Goal: Transaction & Acquisition: Download file/media

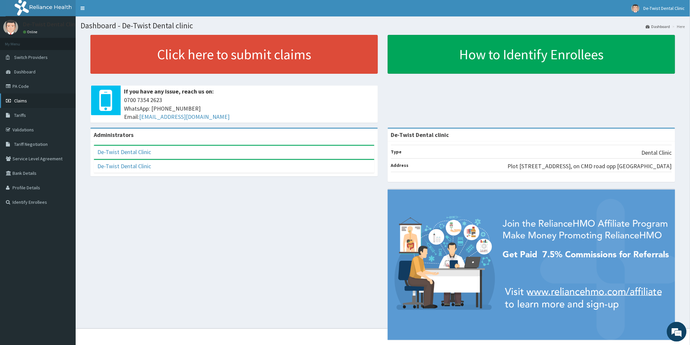
click at [26, 102] on span "Claims" at bounding box center [20, 101] width 13 height 6
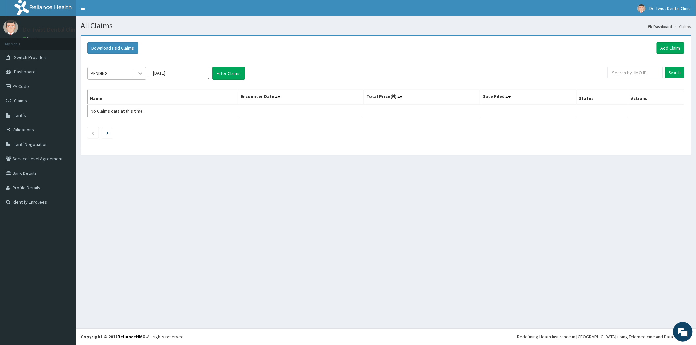
click at [138, 74] on icon at bounding box center [140, 73] width 7 height 7
click at [114, 99] on div "Approved" at bounding box center [116, 101] width 59 height 12
click at [226, 72] on button "Filter Claims" at bounding box center [228, 73] width 33 height 13
click at [140, 76] on icon at bounding box center [140, 73] width 7 height 7
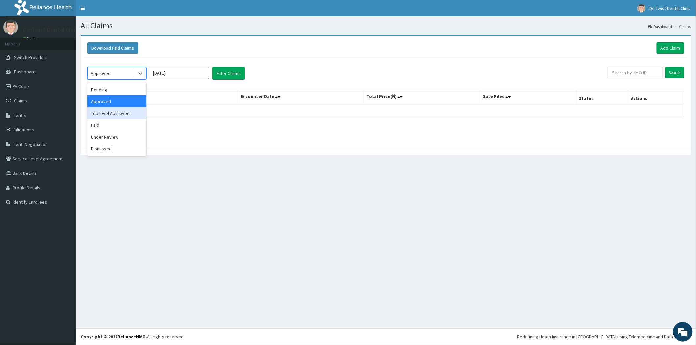
click at [122, 116] on div "Top level Approved" at bounding box center [116, 113] width 59 height 12
click at [218, 71] on button "Filter Claims" at bounding box center [228, 73] width 33 height 13
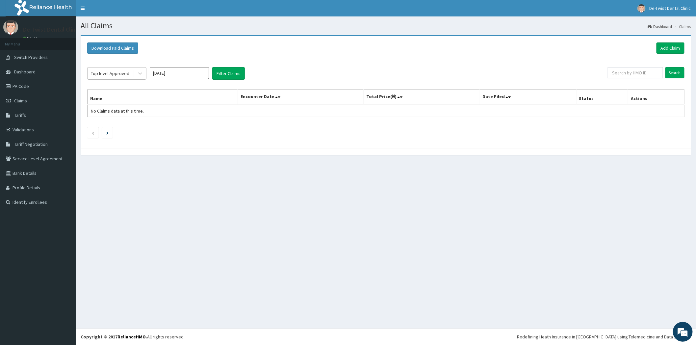
click at [130, 76] on div "Top level Approved" at bounding box center [111, 73] width 46 height 11
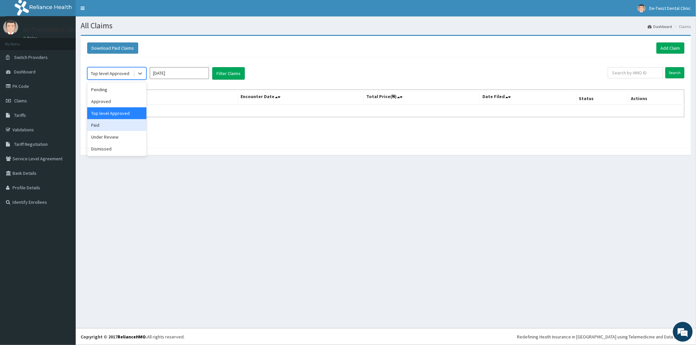
click at [100, 128] on div "Paid" at bounding box center [116, 125] width 59 height 12
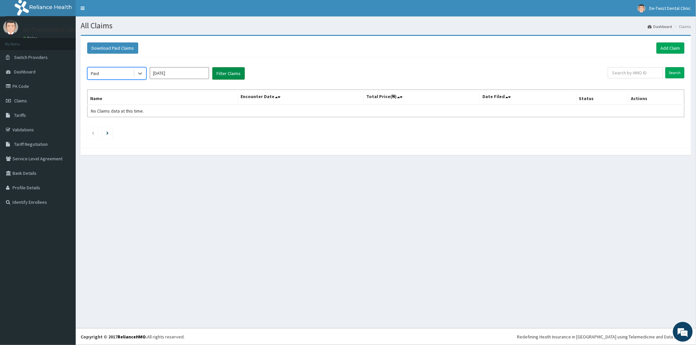
click at [232, 74] on button "Filter Claims" at bounding box center [228, 73] width 33 height 13
click at [140, 74] on icon at bounding box center [140, 74] width 4 height 2
click at [126, 139] on div "Under Review" at bounding box center [116, 137] width 59 height 12
click at [218, 71] on button "Filter Claims" at bounding box center [228, 73] width 33 height 13
click at [143, 71] on icon at bounding box center [140, 73] width 7 height 7
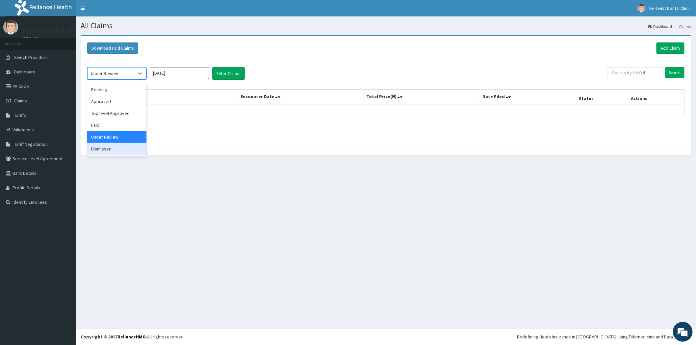
click at [116, 154] on div "Dismissed" at bounding box center [116, 149] width 59 height 12
click at [232, 70] on button "Filter Claims" at bounding box center [228, 73] width 33 height 13
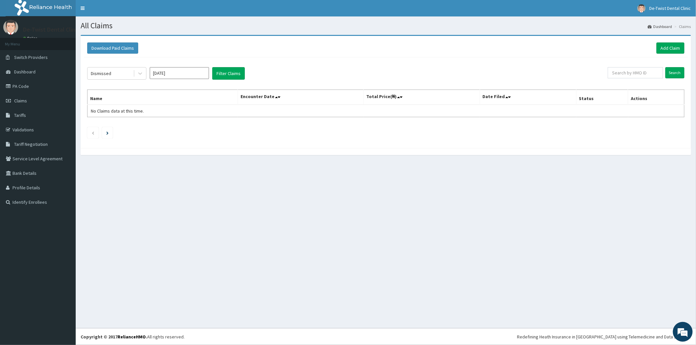
click at [195, 74] on input "[DATE]" at bounding box center [179, 73] width 59 height 12
click at [200, 129] on div "Sep" at bounding box center [198, 128] width 13 height 12
type input "Sep 2025"
click at [131, 73] on div "Dismissed" at bounding box center [111, 73] width 46 height 11
click at [121, 136] on div "Under Review" at bounding box center [116, 137] width 59 height 12
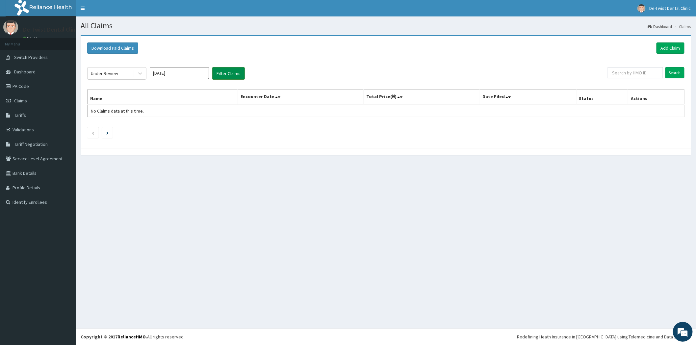
click at [222, 74] on button "Filter Claims" at bounding box center [228, 73] width 33 height 13
click at [120, 75] on div "Under Review" at bounding box center [111, 73] width 46 height 11
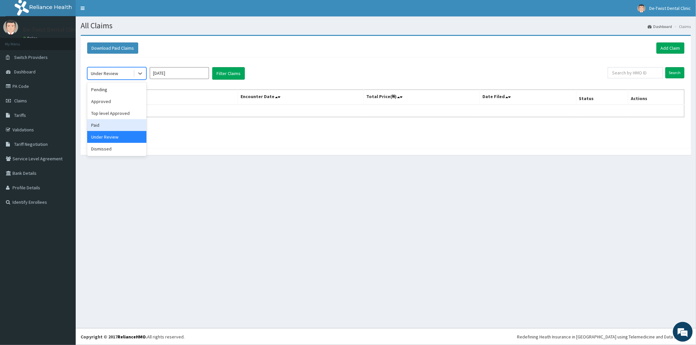
click at [118, 123] on div "Paid" at bounding box center [116, 125] width 59 height 12
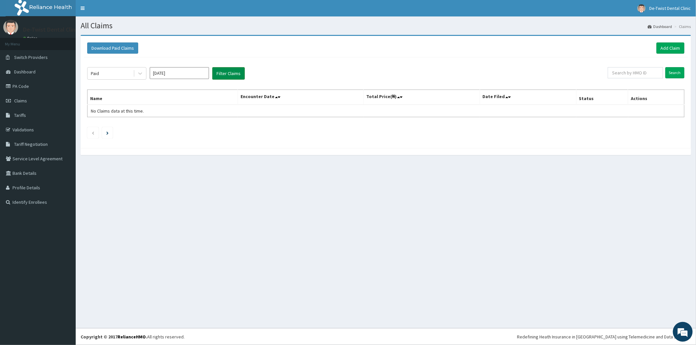
click at [225, 73] on button "Filter Claims" at bounding box center [228, 73] width 33 height 13
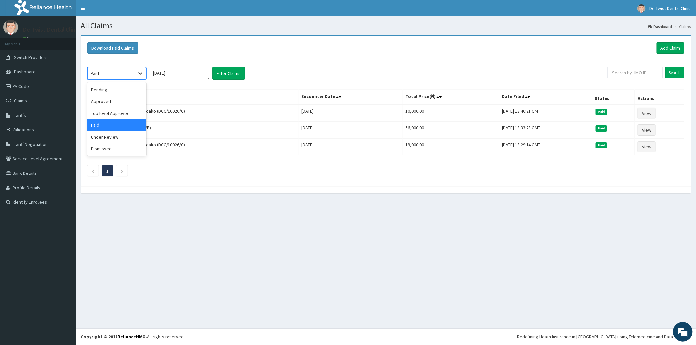
click at [139, 71] on icon at bounding box center [140, 73] width 7 height 7
click at [116, 112] on div "Top level Approved" at bounding box center [116, 113] width 59 height 12
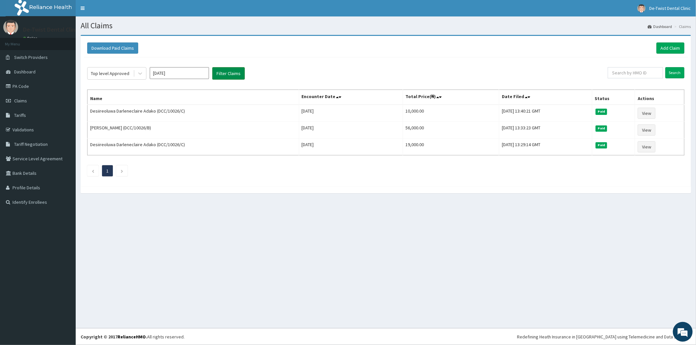
click at [224, 73] on button "Filter Claims" at bounding box center [228, 73] width 33 height 13
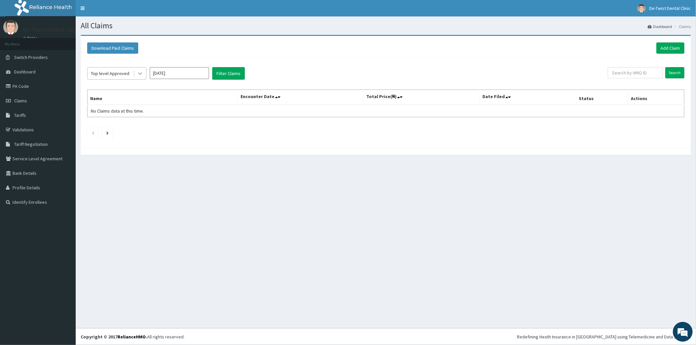
click at [135, 76] on div at bounding box center [140, 73] width 12 height 12
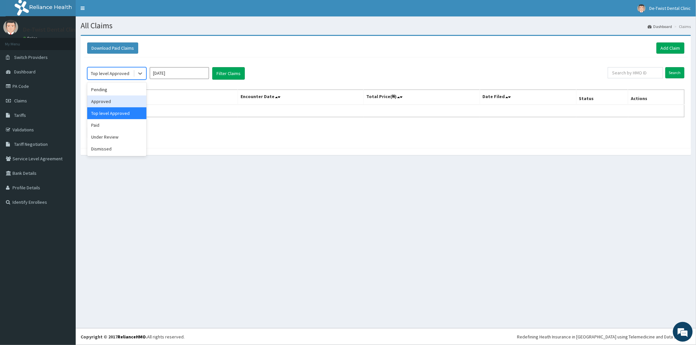
click at [118, 103] on div "Approved" at bounding box center [116, 101] width 59 height 12
click at [240, 74] on button "Filter Claims" at bounding box center [228, 73] width 33 height 13
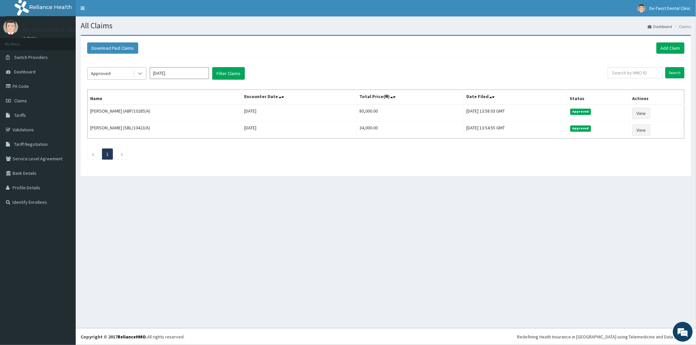
click at [134, 76] on div at bounding box center [140, 73] width 12 height 12
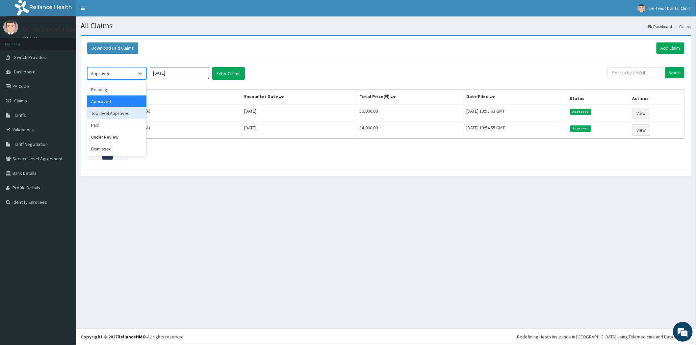
click at [120, 116] on div "Top level Approved" at bounding box center [116, 113] width 59 height 12
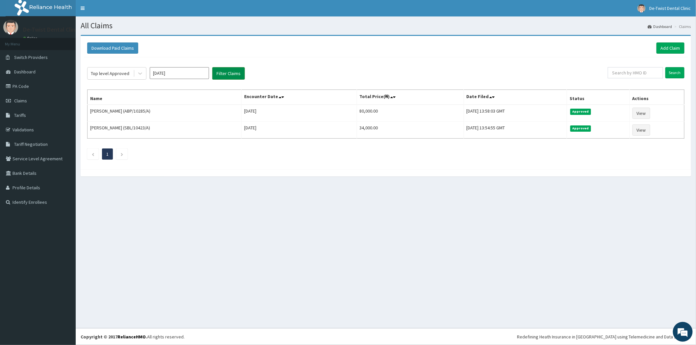
click at [224, 74] on button "Filter Claims" at bounding box center [228, 73] width 33 height 13
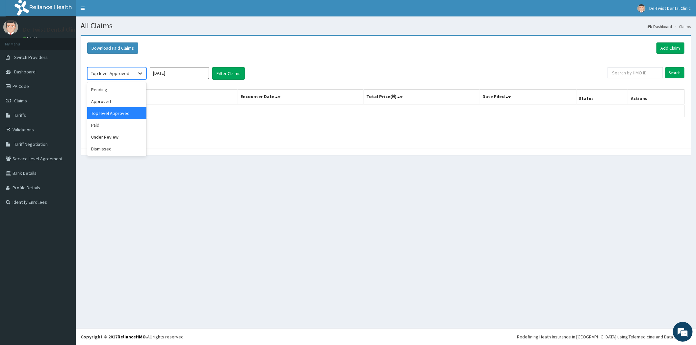
click at [139, 72] on icon at bounding box center [140, 73] width 7 height 7
click at [114, 127] on div "Paid" at bounding box center [116, 125] width 59 height 12
click at [227, 68] on button "Filter Claims" at bounding box center [228, 73] width 33 height 13
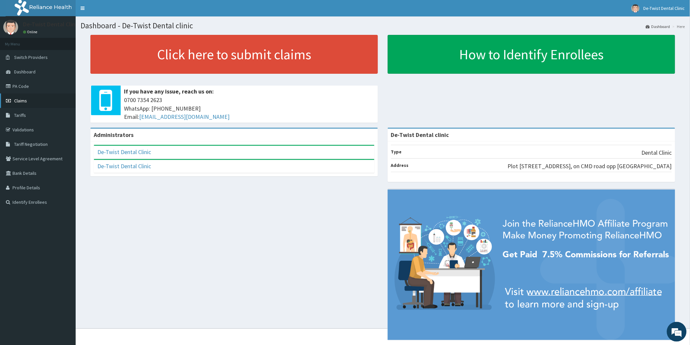
click at [32, 104] on link "Claims" at bounding box center [38, 100] width 76 height 14
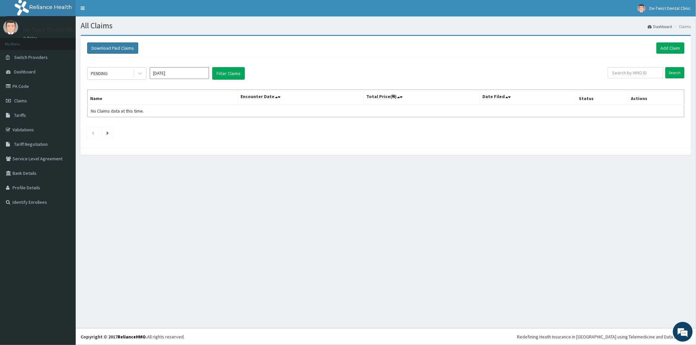
click at [110, 49] on button "Download Paid Claims" at bounding box center [112, 47] width 51 height 11
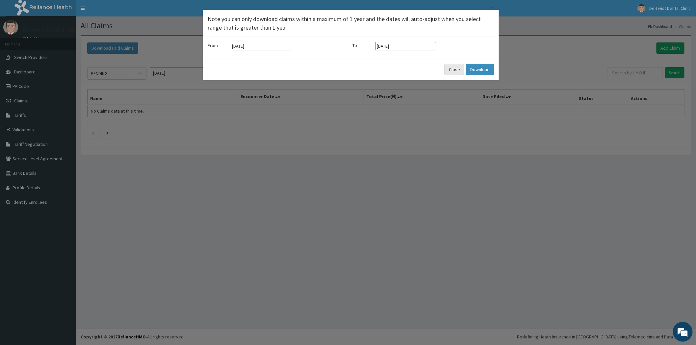
click at [449, 70] on button "Close" at bounding box center [455, 69] width 20 height 11
